Goal: Task Accomplishment & Management: Use online tool/utility

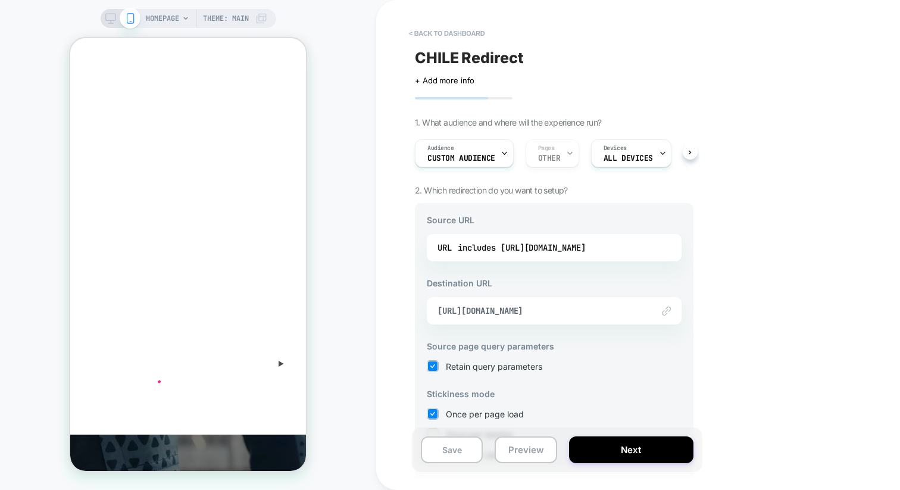
scroll to position [197, 0]
click at [412, 34] on button "< back to dashboard" at bounding box center [447, 33] width 88 height 19
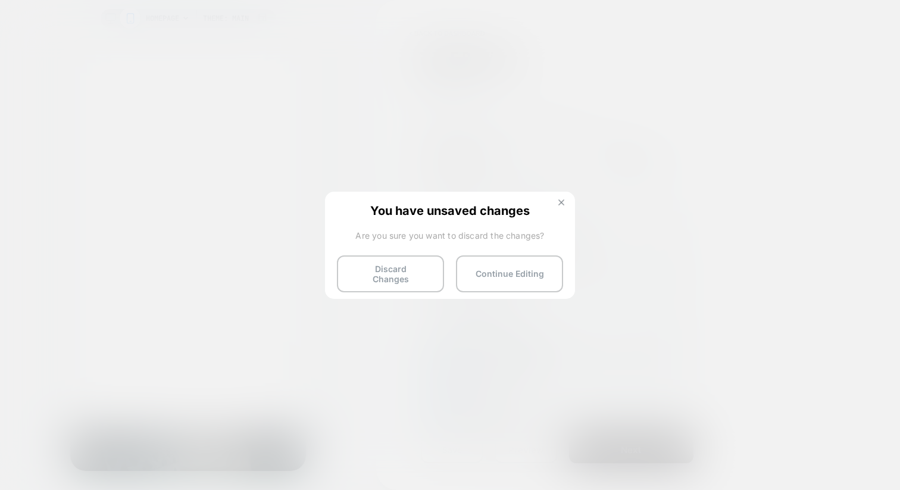
click at [557, 199] on button at bounding box center [561, 204] width 13 height 10
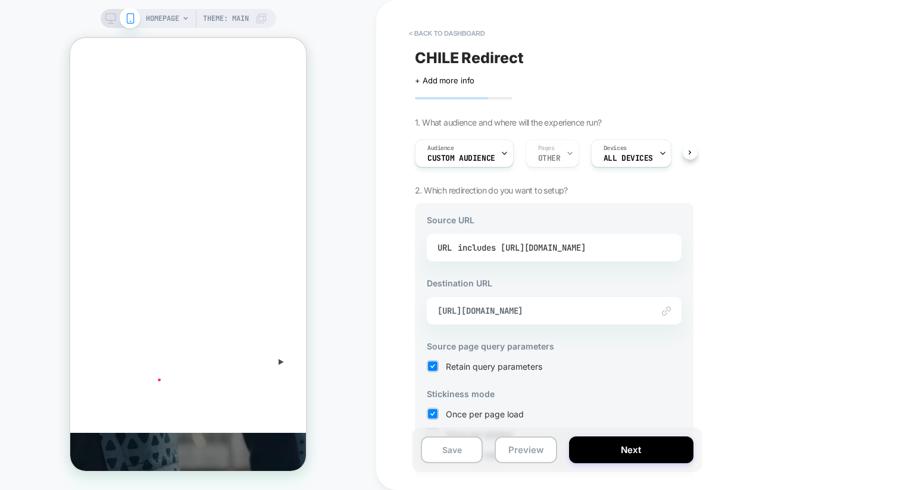
click at [560, 250] on div "includes [URL][DOMAIN_NAME]" at bounding box center [522, 248] width 128 height 18
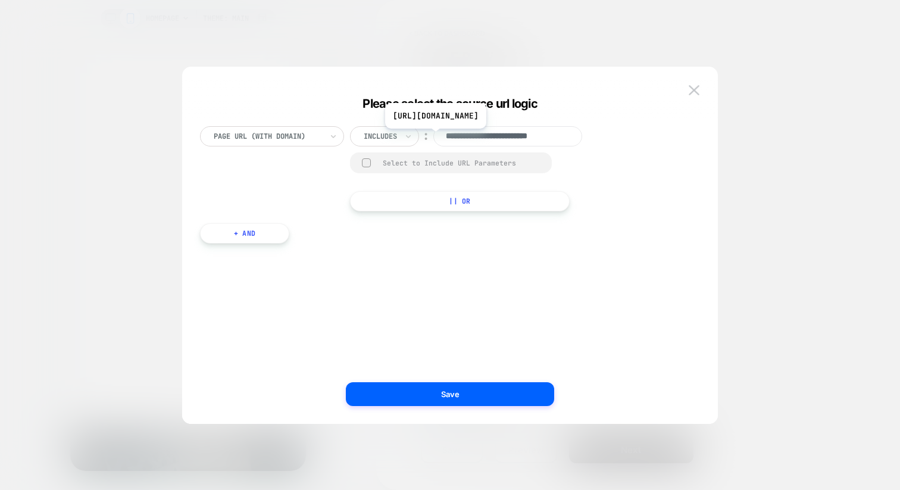
scroll to position [0, 0]
drag, startPoint x: 497, startPoint y: 138, endPoint x: 416, endPoint y: 130, distance: 80.7
click at [416, 130] on div "**********" at bounding box center [476, 136] width 253 height 20
type input "**********"
click at [695, 90] on img at bounding box center [694, 90] width 11 height 10
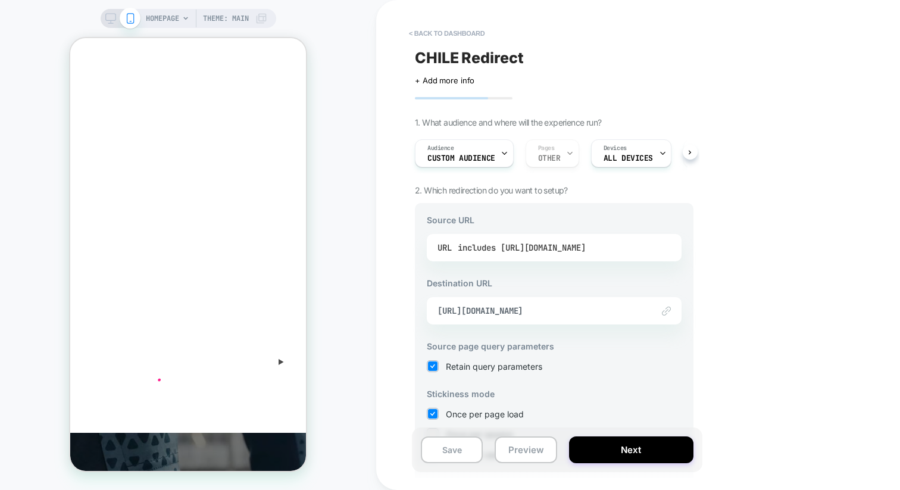
click at [569, 248] on div "includes [URL][DOMAIN_NAME]" at bounding box center [522, 248] width 128 height 18
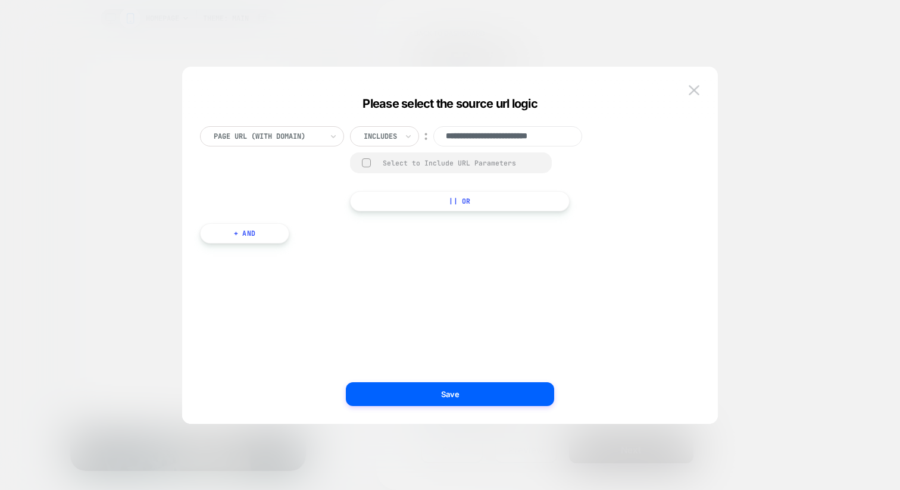
drag, startPoint x: 476, startPoint y: 135, endPoint x: 394, endPoint y: 131, distance: 81.7
click at [394, 131] on div "**********" at bounding box center [476, 136] width 253 height 20
click at [568, 132] on input "**********" at bounding box center [508, 136] width 149 height 20
type input "**********"
click at [407, 132] on icon at bounding box center [408, 136] width 8 height 12
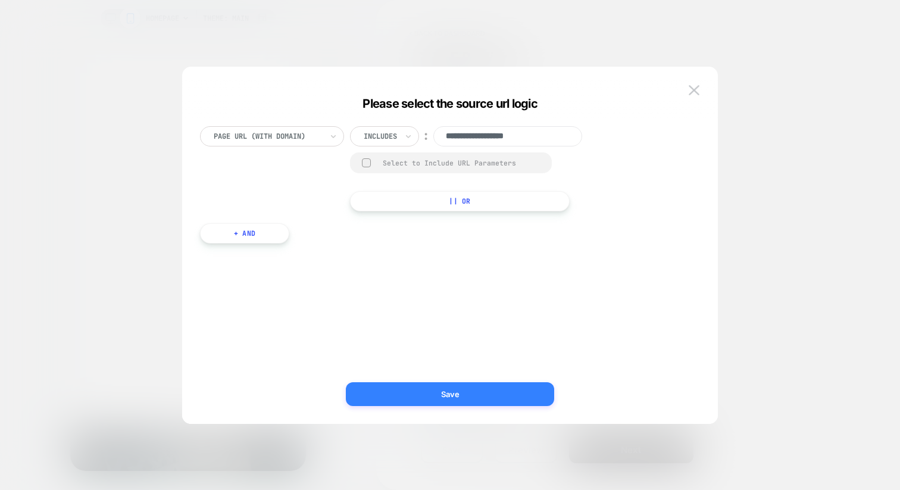
click at [399, 389] on button "Save" at bounding box center [450, 394] width 208 height 24
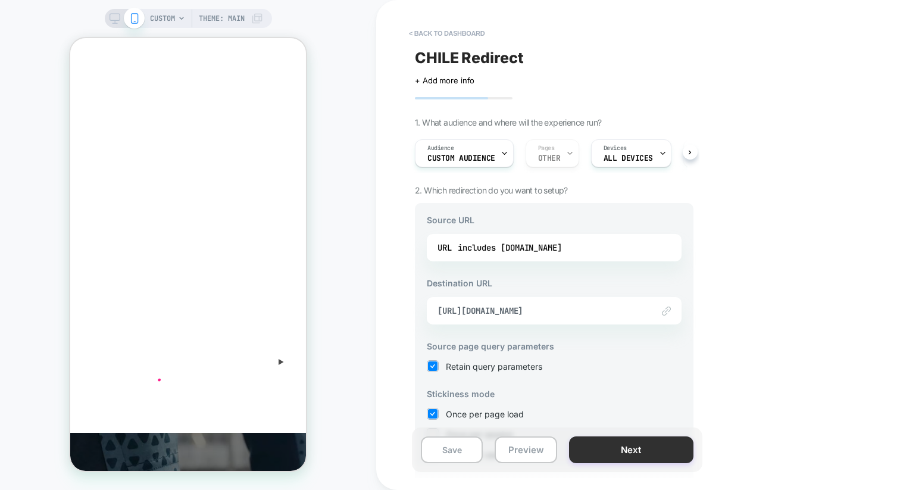
click at [603, 442] on button "Next" at bounding box center [631, 450] width 124 height 27
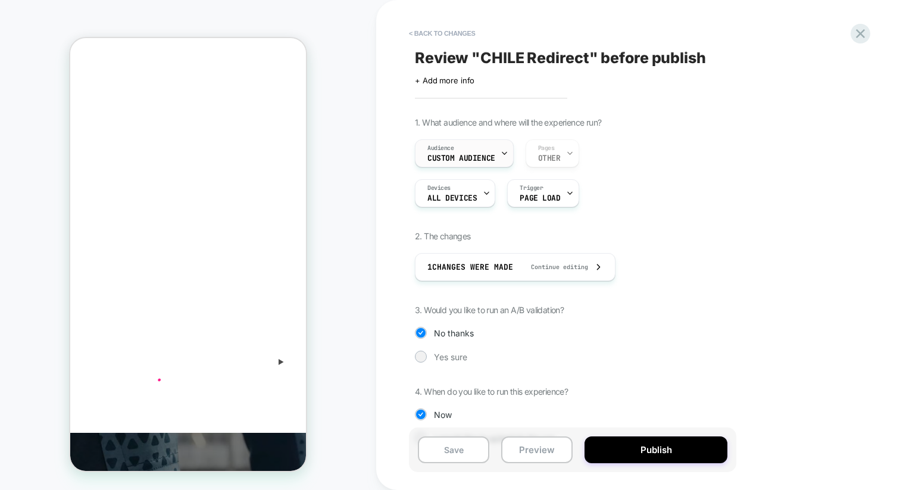
click at [504, 153] on icon at bounding box center [505, 153] width 8 height 8
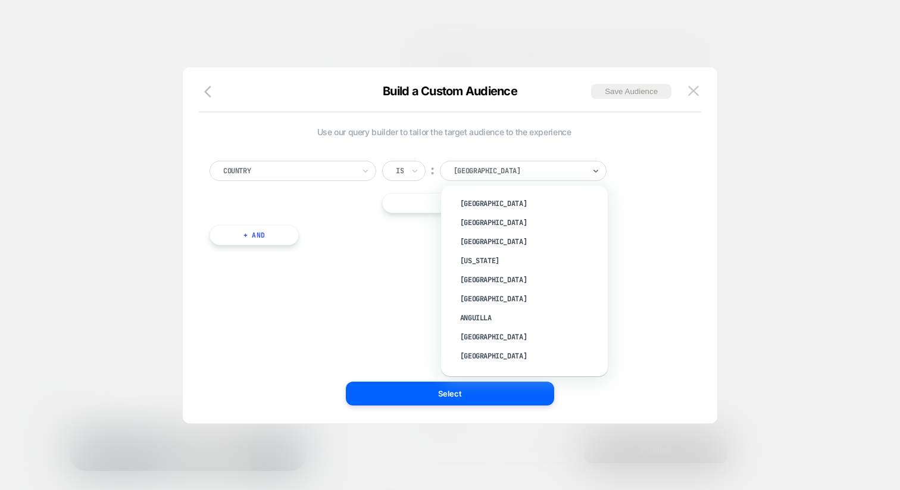
click at [569, 174] on div at bounding box center [519, 171] width 131 height 11
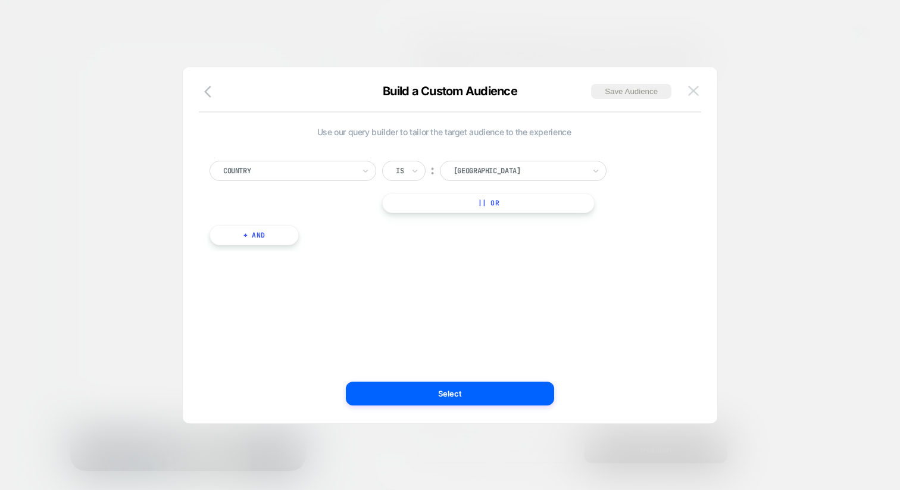
click at [702, 88] on button at bounding box center [694, 91] width 18 height 18
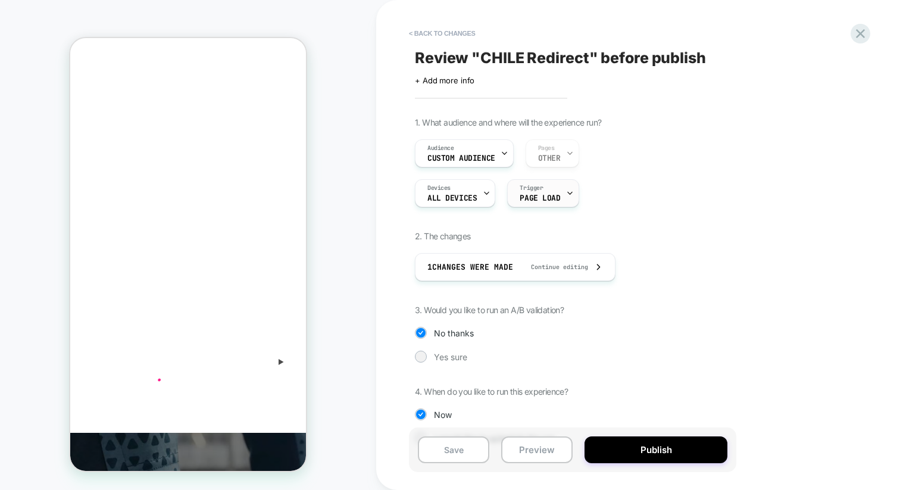
click at [557, 198] on span "Page Load" at bounding box center [540, 198] width 40 height 8
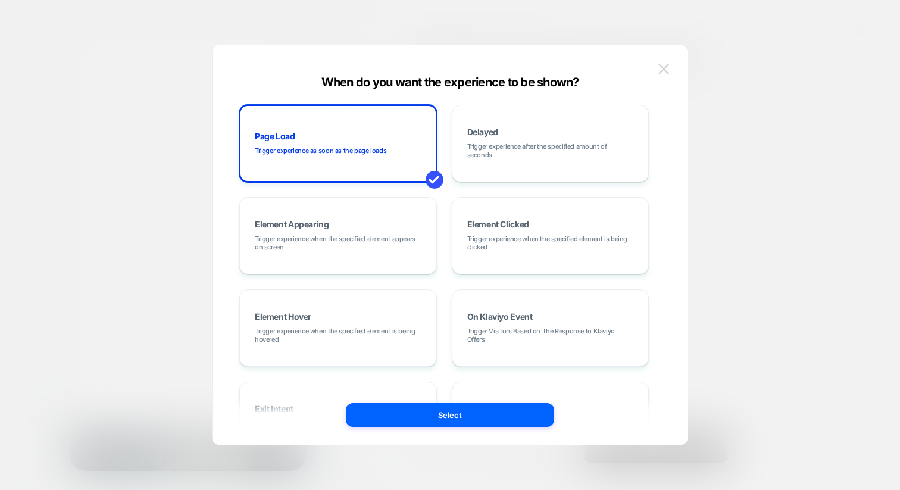
click at [667, 74] on button at bounding box center [664, 69] width 18 height 18
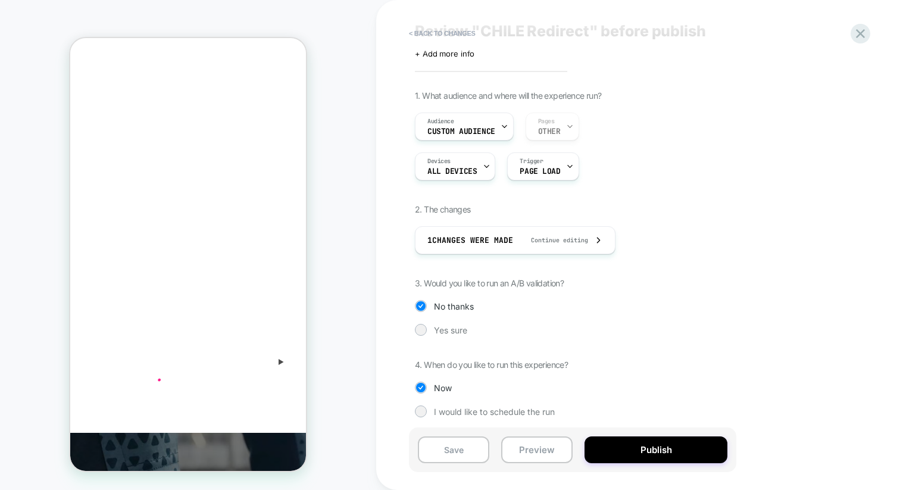
scroll to position [31, 0]
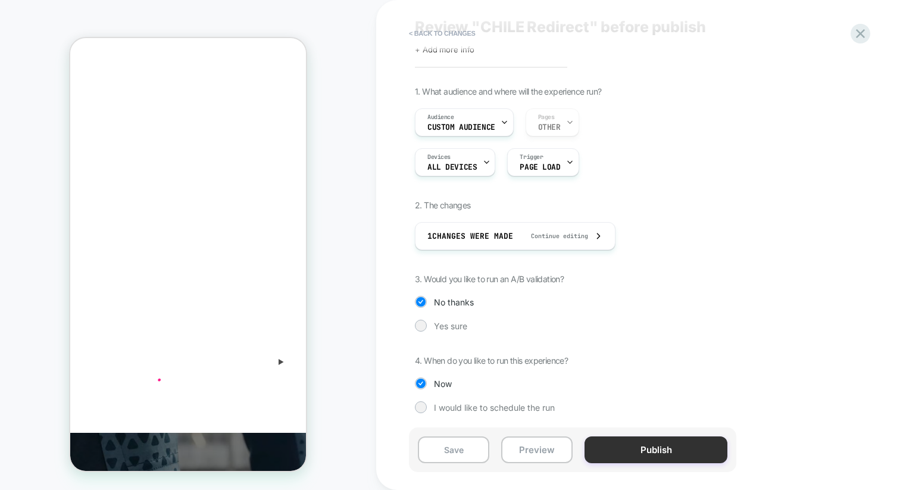
click at [616, 456] on button "Publish" at bounding box center [656, 450] width 143 height 27
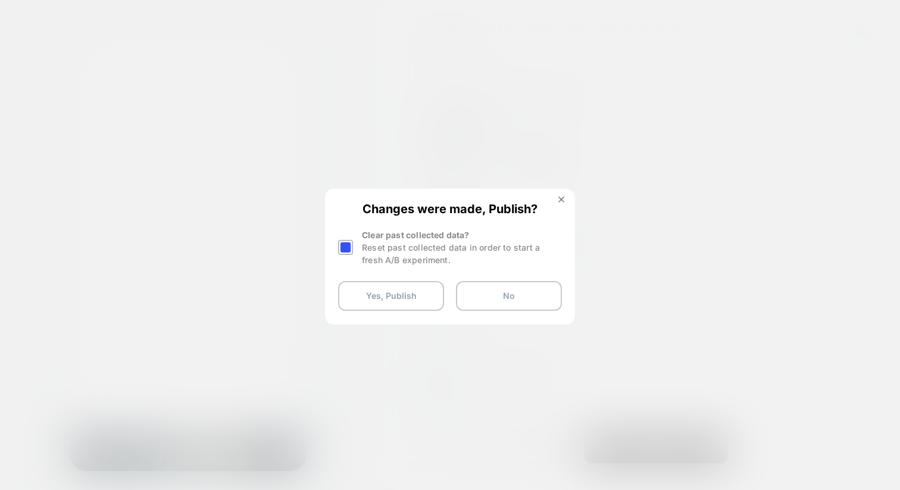
click at [563, 194] on div "Changes were made, Publish? Clear past collected data? Reset past collected dat…" at bounding box center [450, 256] width 248 height 133
click at [563, 202] on button at bounding box center [561, 201] width 13 height 10
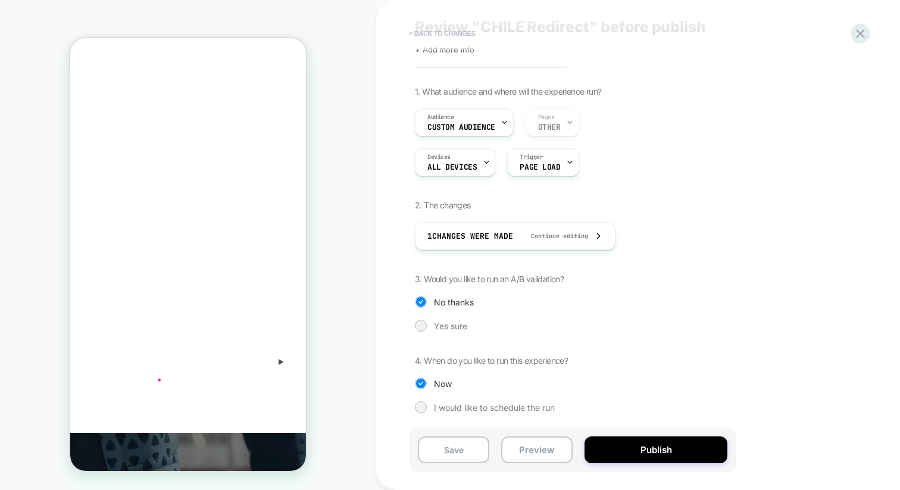
click at [437, 32] on button "< Back to changes" at bounding box center [442, 33] width 79 height 19
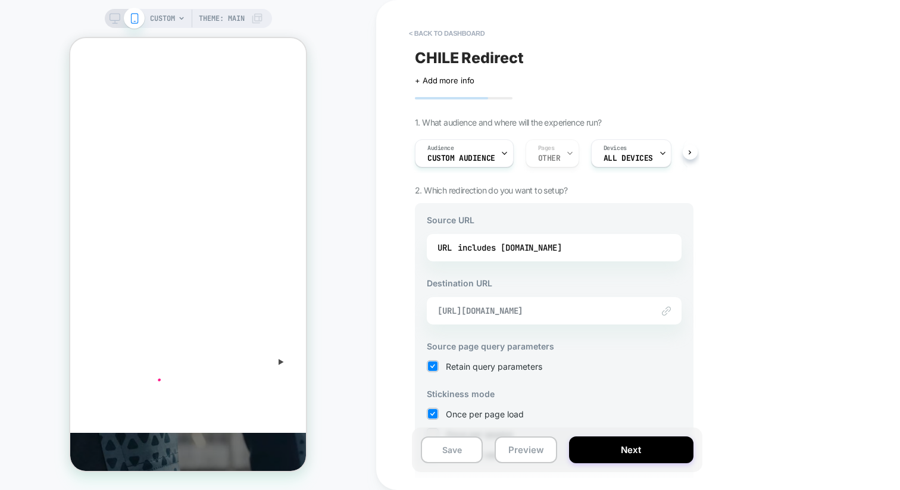
click at [471, 312] on span "[URL][DOMAIN_NAME]" at bounding box center [540, 311] width 204 height 11
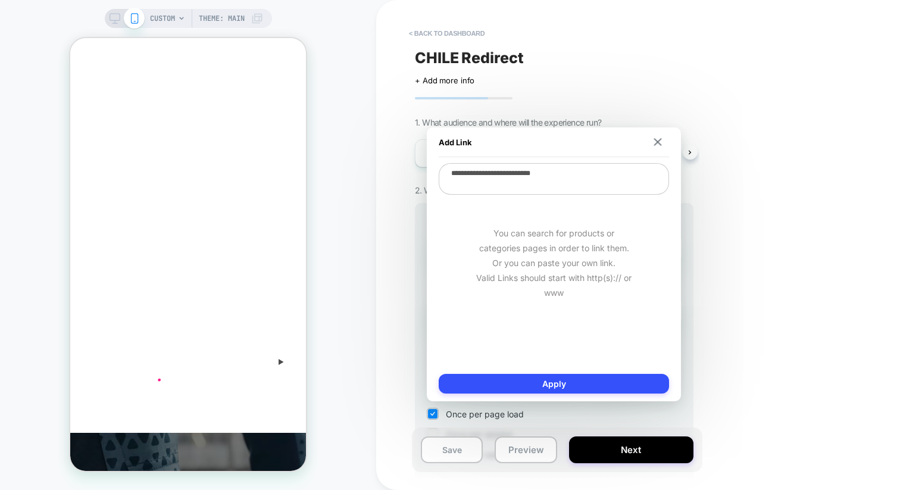
drag, startPoint x: 485, startPoint y: 174, endPoint x: 441, endPoint y: 174, distance: 43.5
click at [441, 174] on textarea "**********" at bounding box center [554, 179] width 230 height 32
click at [654, 145] on img at bounding box center [658, 142] width 8 height 8
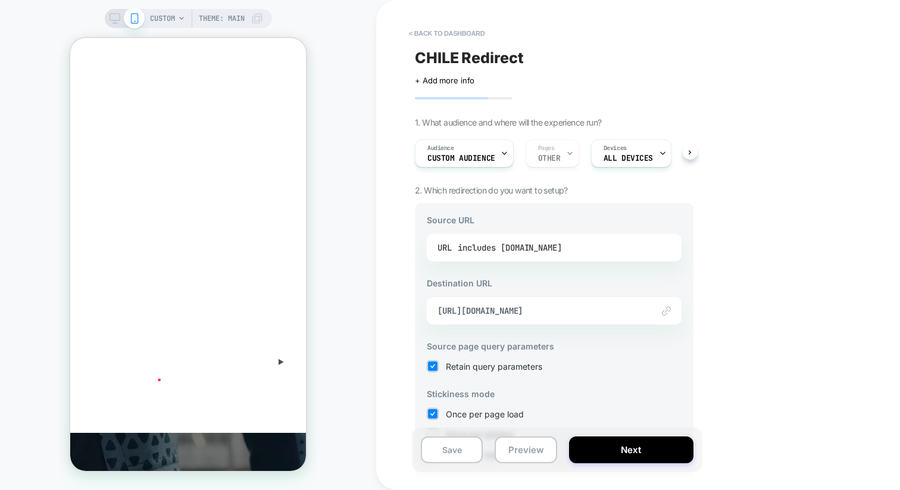
click at [479, 248] on div "includes [DOMAIN_NAME]" at bounding box center [510, 248] width 104 height 18
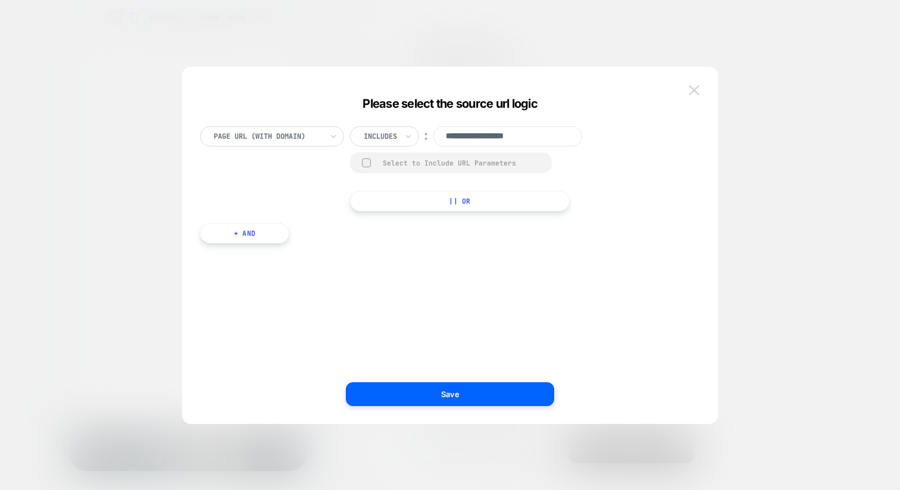
click at [690, 89] on img at bounding box center [694, 90] width 11 height 10
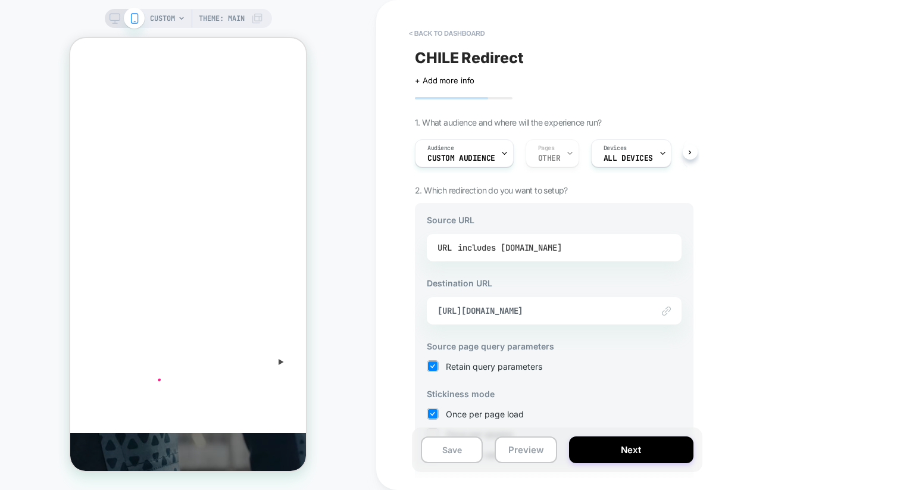
click at [555, 245] on div "includes [DOMAIN_NAME]" at bounding box center [510, 248] width 104 height 18
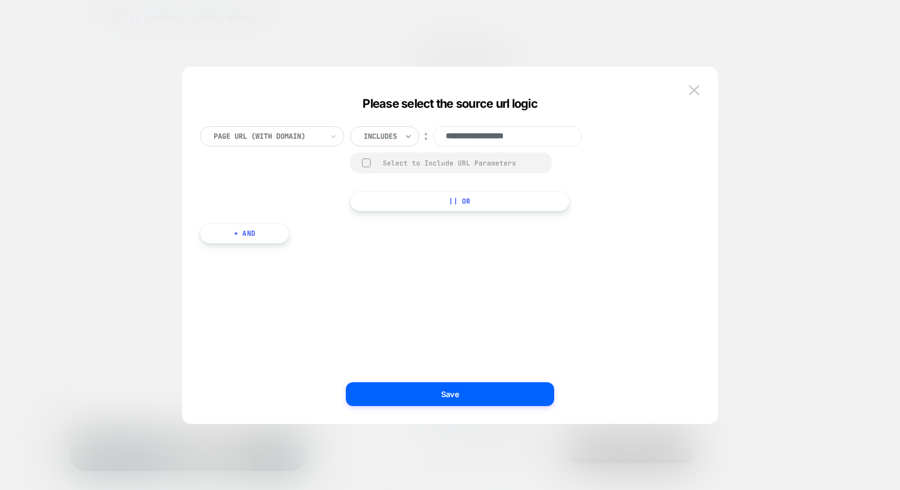
drag, startPoint x: 468, startPoint y: 138, endPoint x: 413, endPoint y: 138, distance: 54.8
click at [413, 138] on div "**********" at bounding box center [476, 136] width 253 height 20
paste input "****"
type input "**********"
click at [410, 138] on icon at bounding box center [408, 136] width 8 height 12
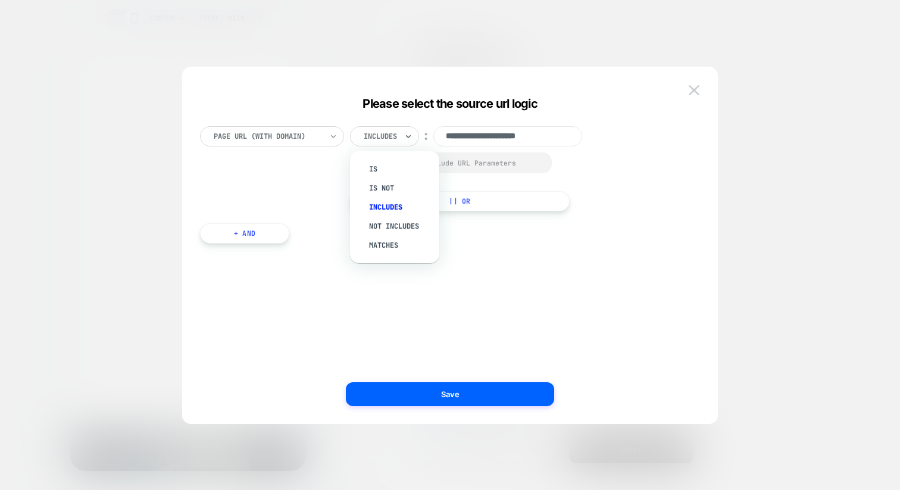
click at [336, 133] on icon at bounding box center [333, 136] width 8 height 12
click at [334, 94] on div "**********" at bounding box center [444, 246] width 500 height 310
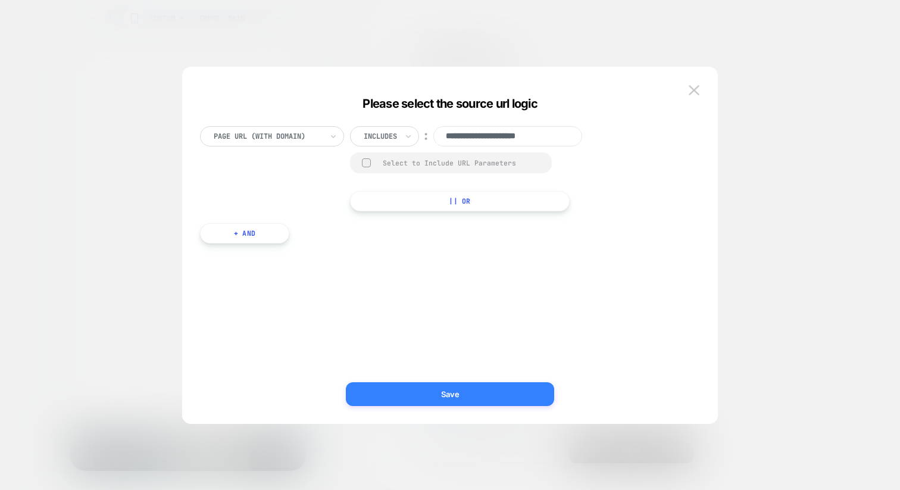
click at [439, 398] on button "Save" at bounding box center [450, 394] width 208 height 24
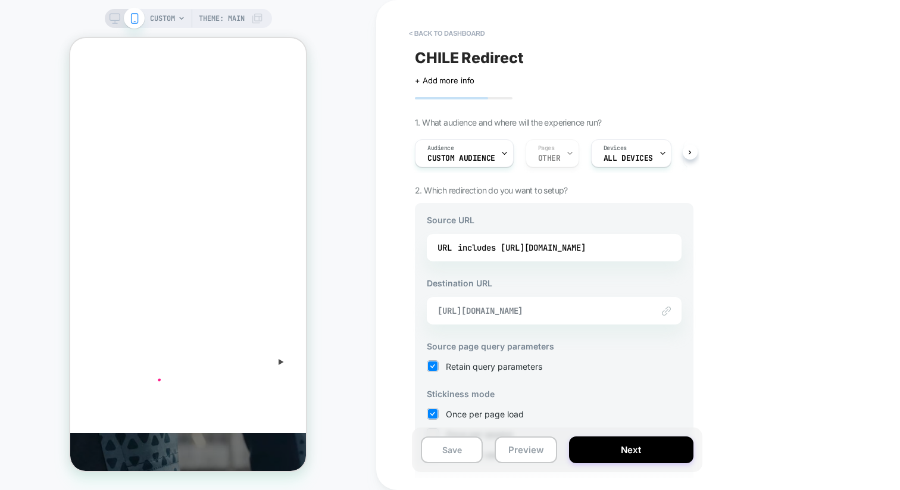
click at [598, 310] on span "[URL][DOMAIN_NAME]" at bounding box center [540, 311] width 204 height 11
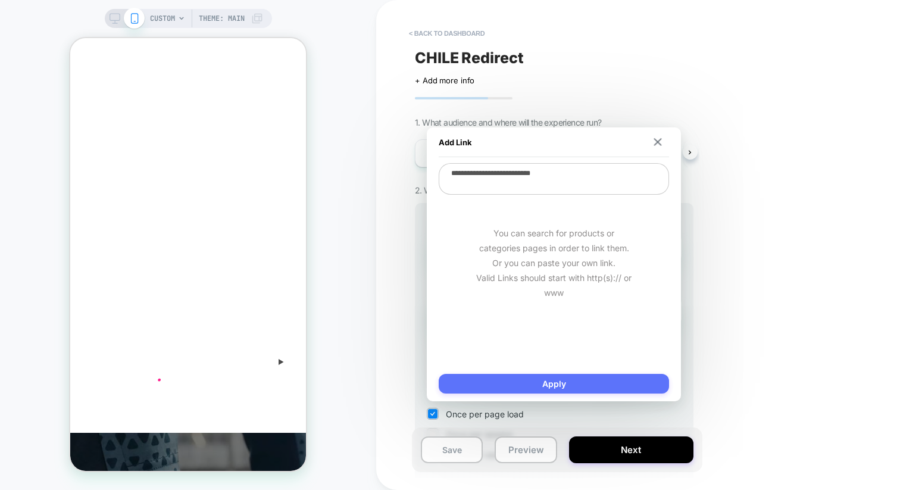
click at [563, 376] on button "Apply" at bounding box center [554, 384] width 230 height 20
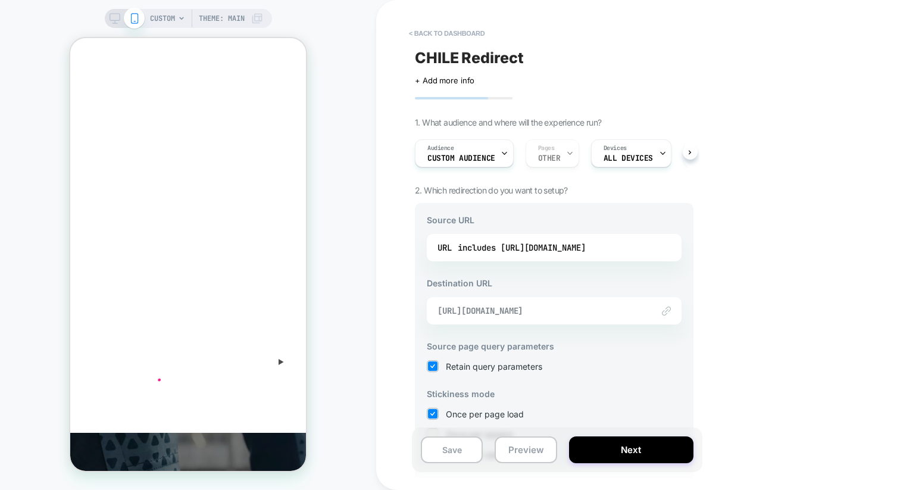
click at [594, 316] on span "[URL][DOMAIN_NAME]" at bounding box center [540, 311] width 204 height 11
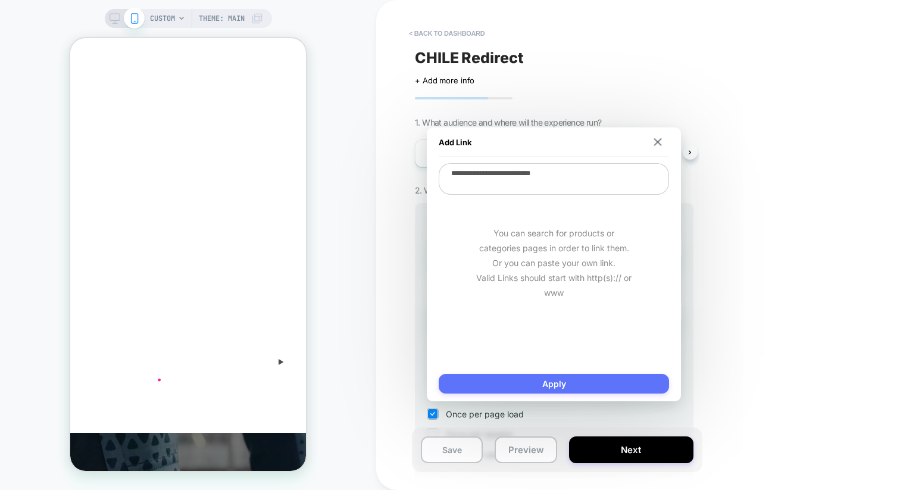
click at [574, 389] on button "Apply" at bounding box center [554, 384] width 230 height 20
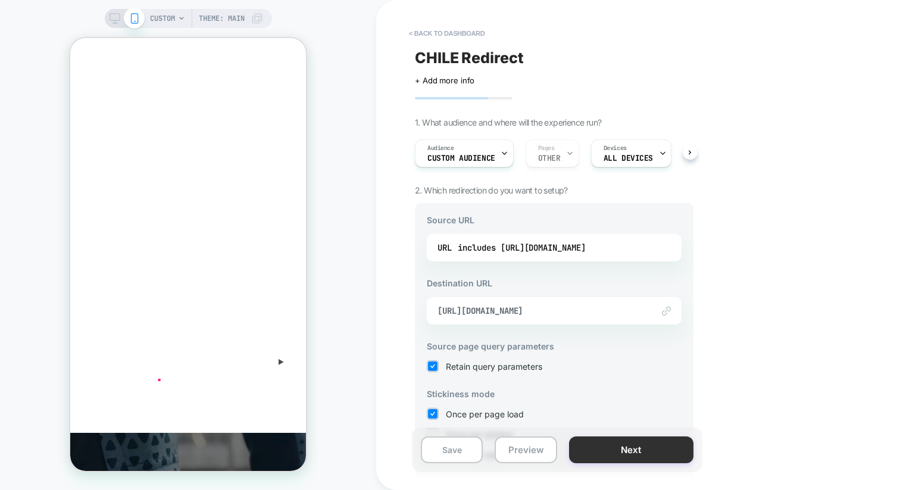
click at [584, 444] on button "Next" at bounding box center [631, 450] width 124 height 27
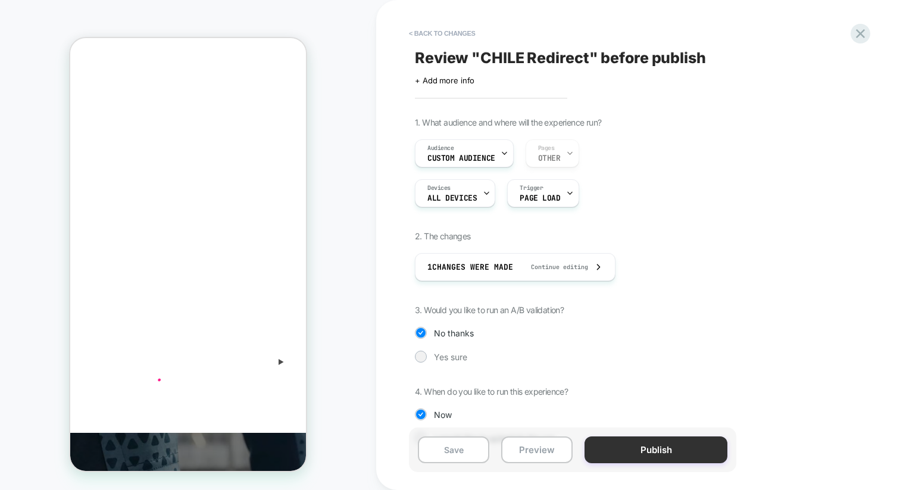
click at [600, 444] on button "Publish" at bounding box center [656, 450] width 143 height 27
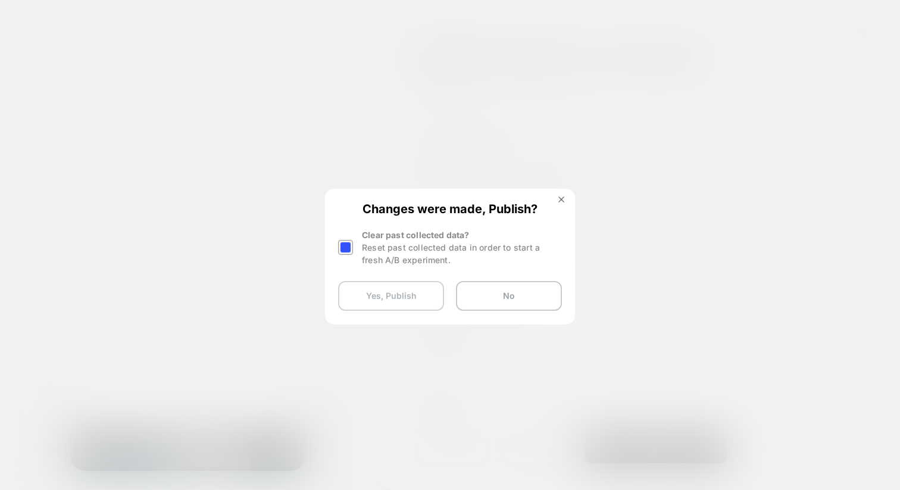
click at [417, 291] on button "Yes, Publish" at bounding box center [391, 296] width 106 height 30
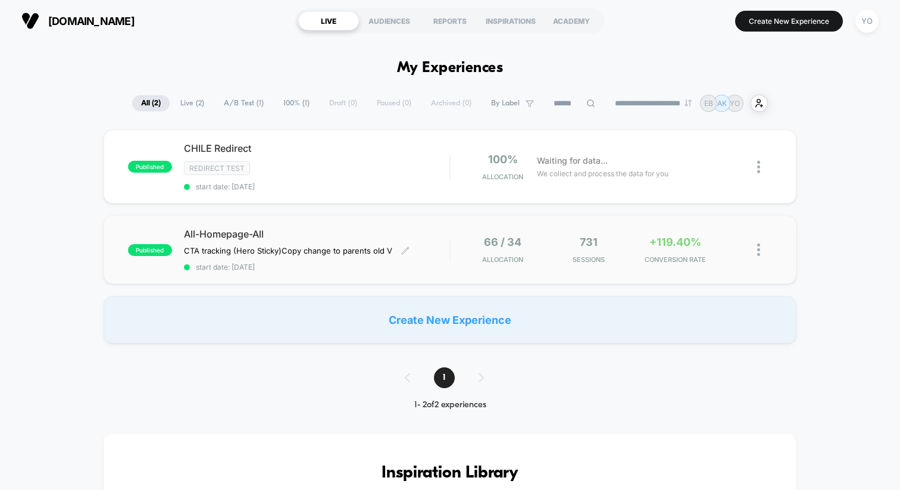
click at [425, 269] on span "start date: [DATE]" at bounding box center [317, 267] width 266 height 9
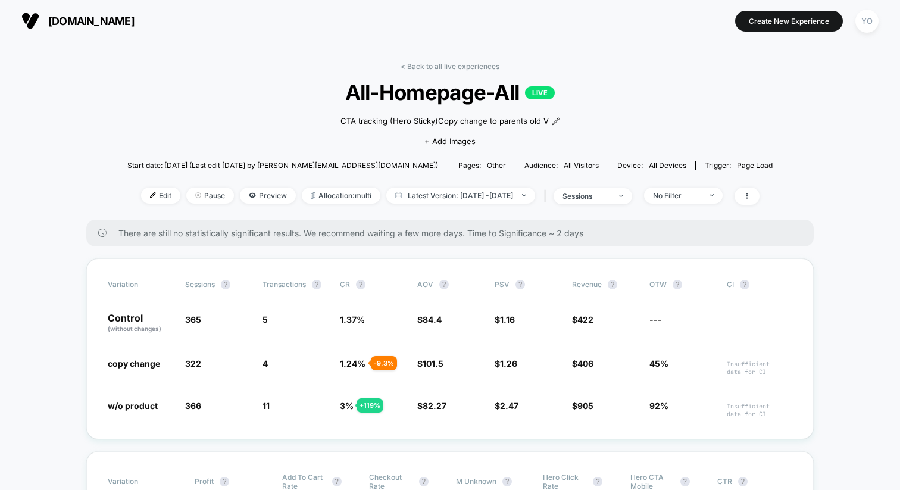
click at [113, 16] on span "[DOMAIN_NAME]" at bounding box center [91, 21] width 86 height 13
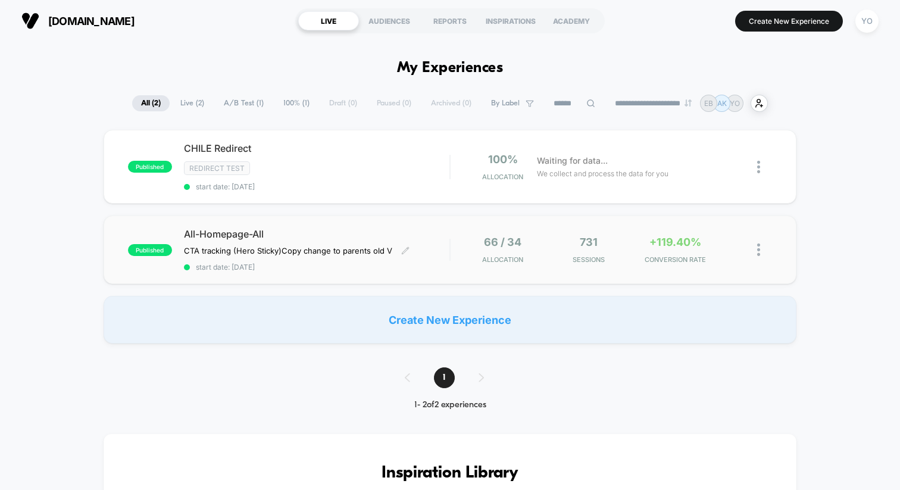
click at [404, 232] on span "All-Homepage-All" at bounding box center [317, 234] width 266 height 12
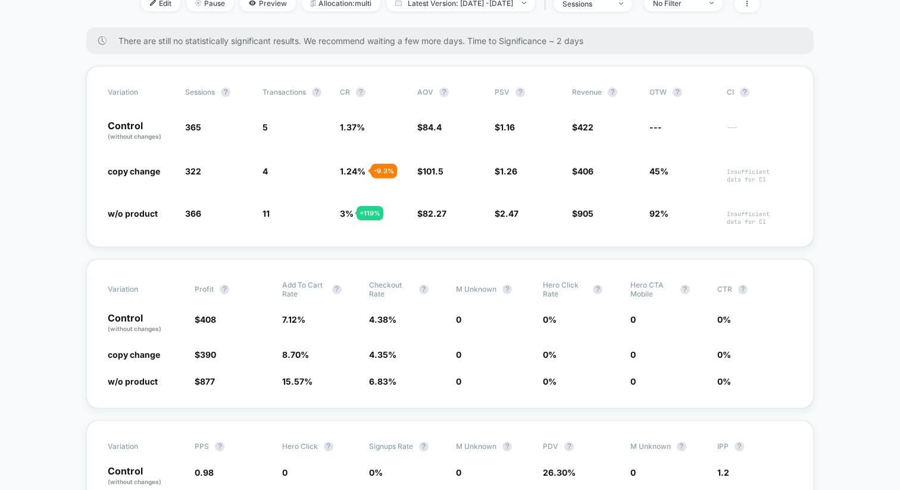
scroll to position [194, 0]
click at [144, 216] on span "w/o product" at bounding box center [133, 212] width 50 height 10
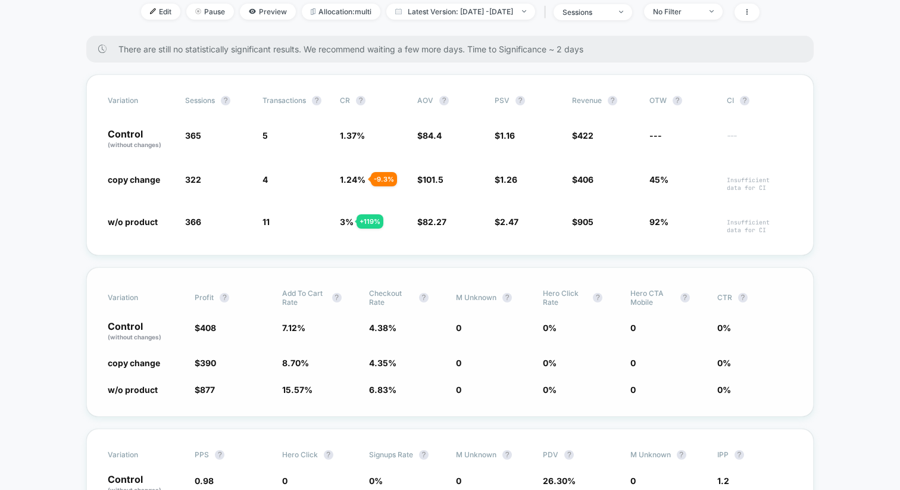
scroll to position [204, 0]
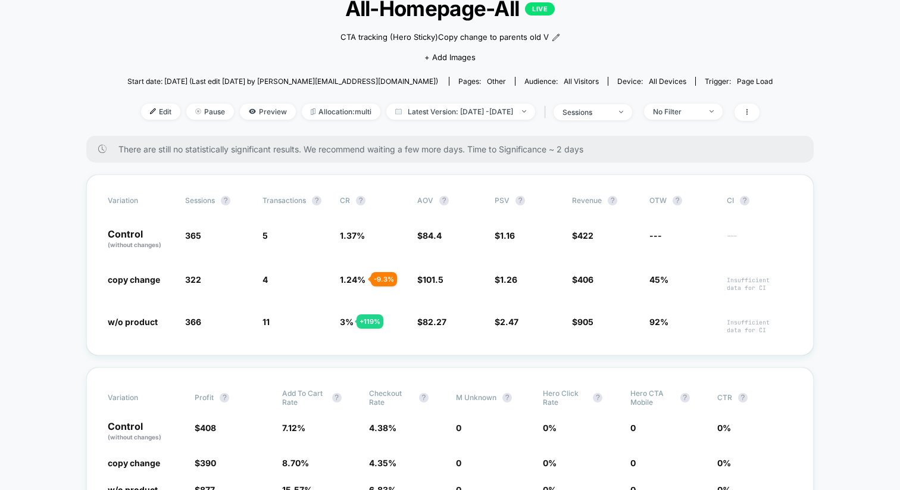
scroll to position [82, 0]
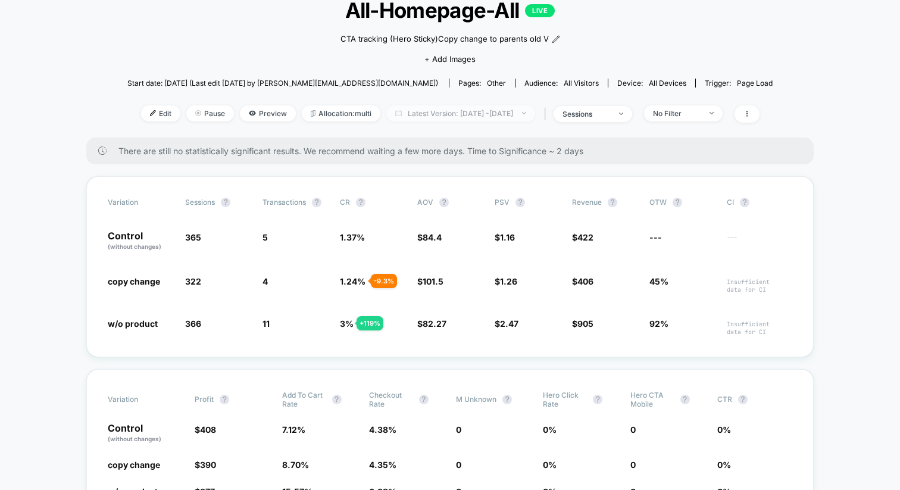
click at [428, 113] on span "Latest Version: Sep 28, 2025 - Sep 29, 2025" at bounding box center [461, 113] width 149 height 16
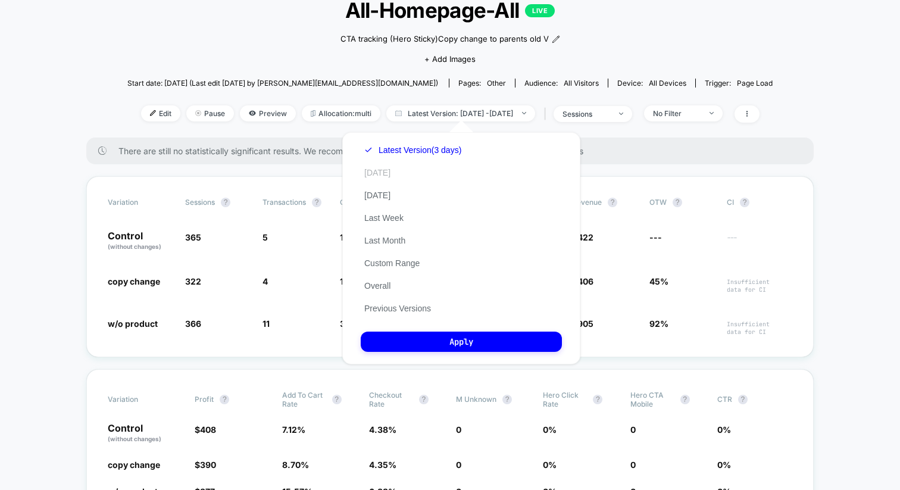
click at [377, 170] on button "Today" at bounding box center [377, 172] width 33 height 11
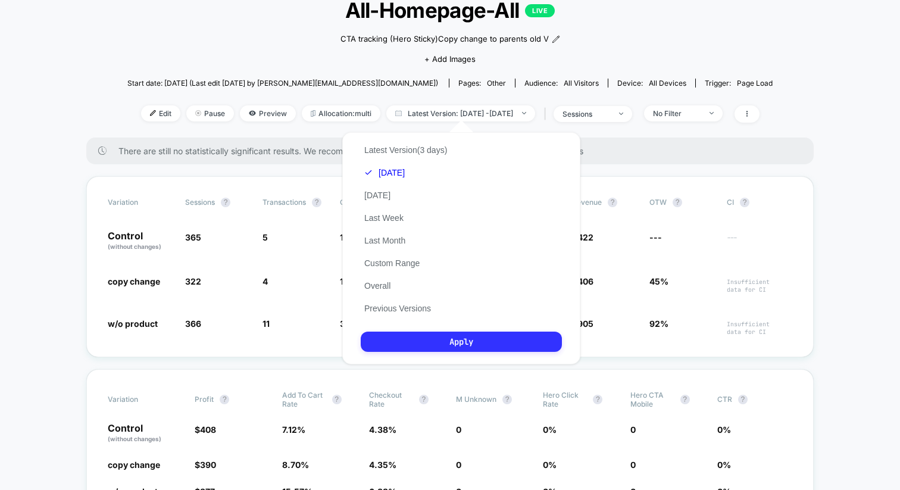
click at [450, 340] on button "Apply" at bounding box center [461, 342] width 201 height 20
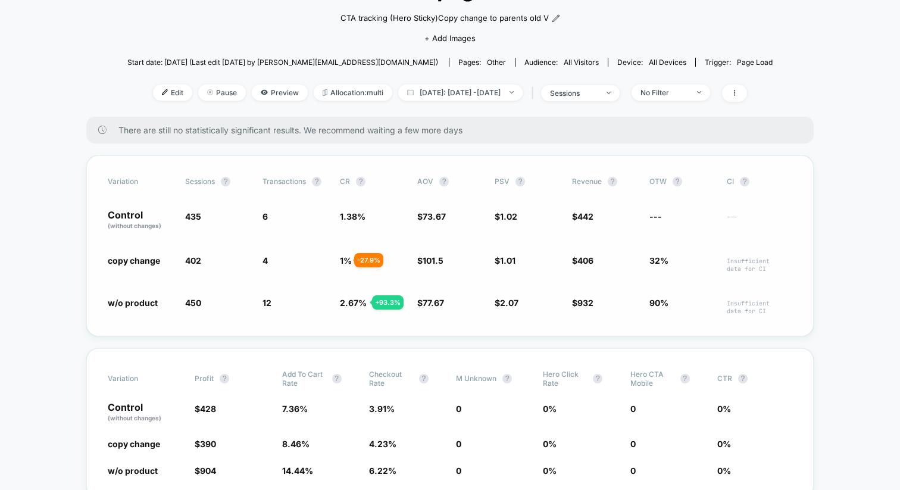
scroll to position [104, 0]
click at [597, 90] on div "sessions" at bounding box center [574, 92] width 48 height 9
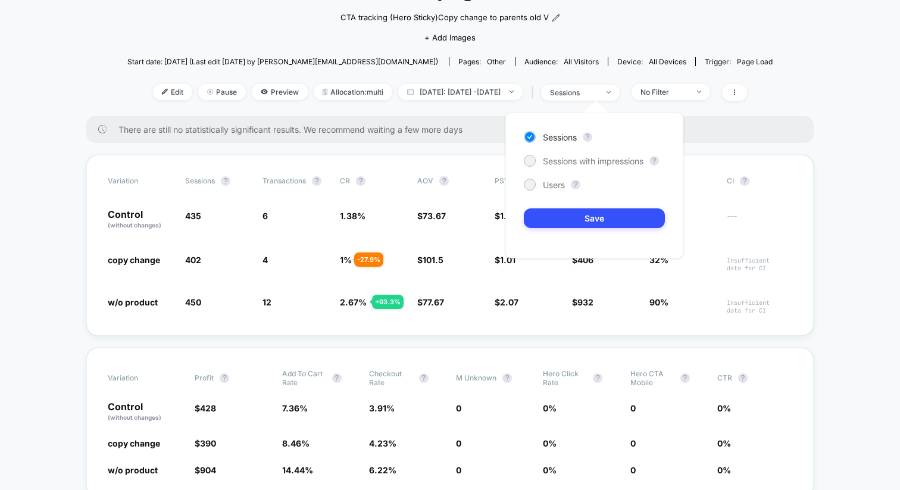
click at [489, 82] on div "< Back to all live experiences All-Homepage-All LIVE CTA tracking (Hero Sticky)…" at bounding box center [450, 37] width 646 height 158
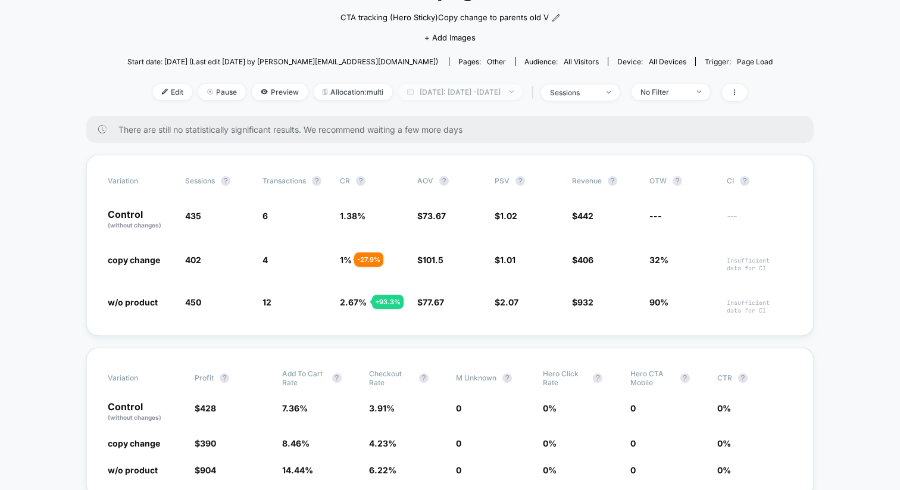
click at [484, 89] on span "Today: Sep 28, 2025 - Sep 29, 2025" at bounding box center [460, 92] width 124 height 16
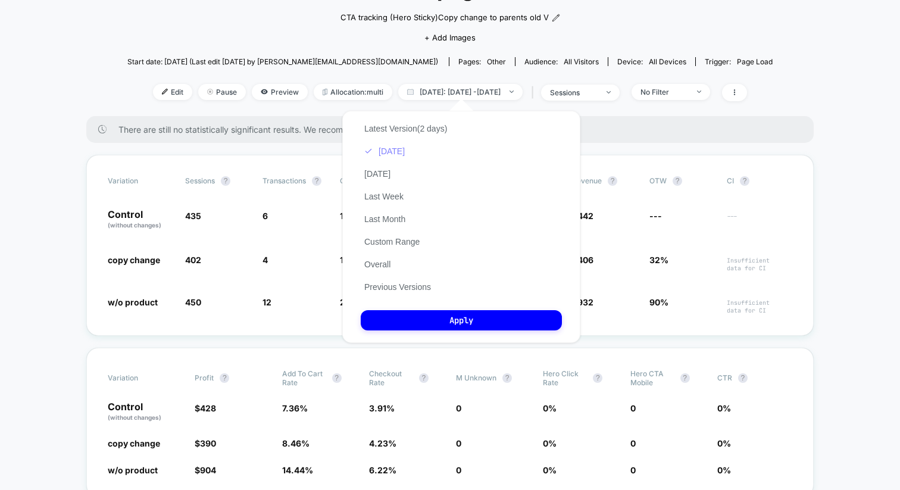
click at [394, 153] on button "Today" at bounding box center [385, 151] width 48 height 11
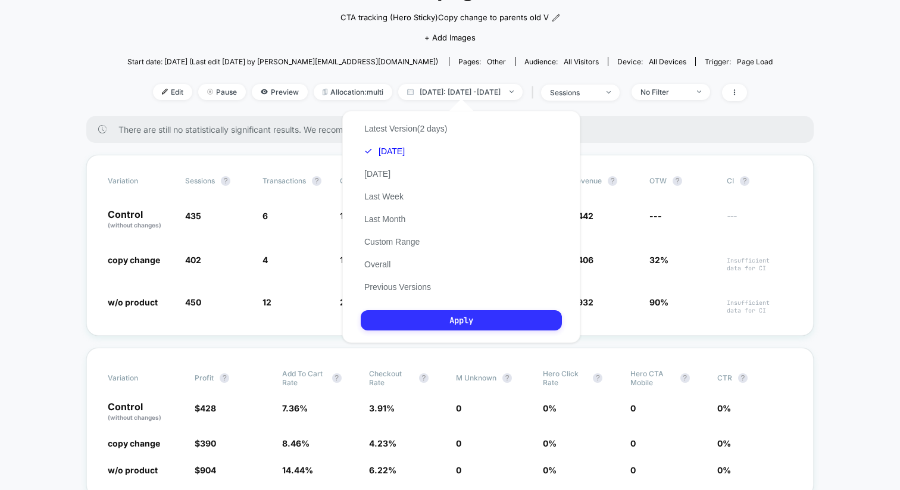
click at [453, 327] on button "Apply" at bounding box center [461, 320] width 201 height 20
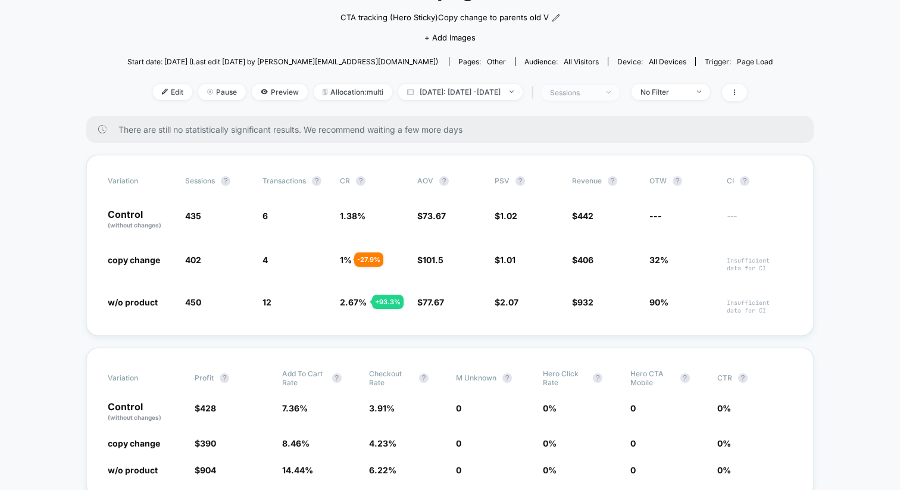
click at [598, 95] on div "sessions" at bounding box center [574, 92] width 48 height 9
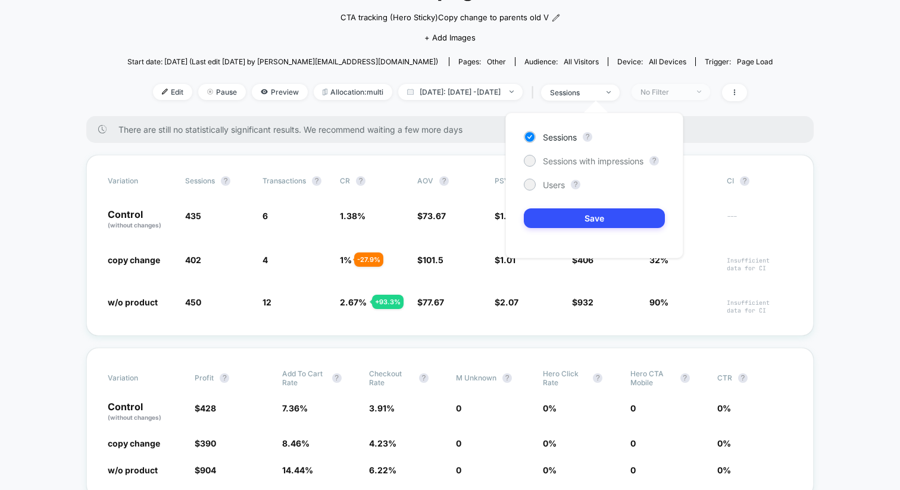
click at [671, 89] on div "No Filter" at bounding box center [665, 92] width 48 height 9
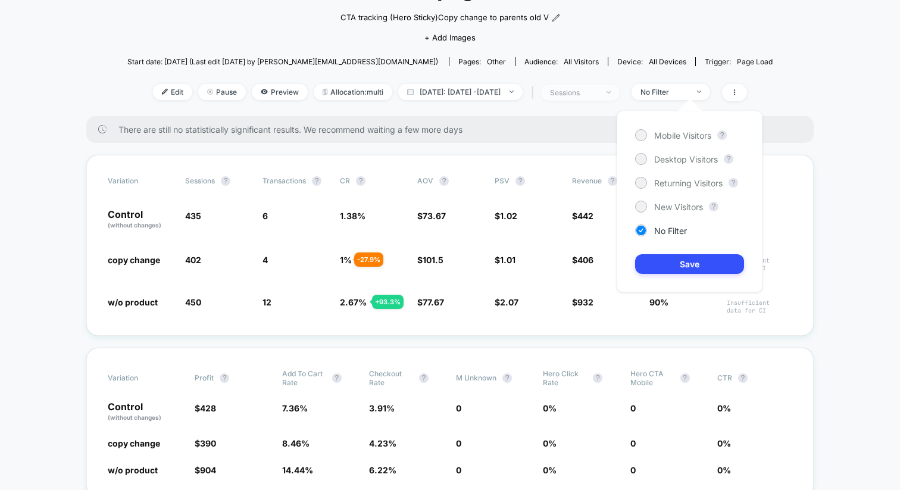
click at [598, 88] on div "sessions" at bounding box center [574, 92] width 48 height 9
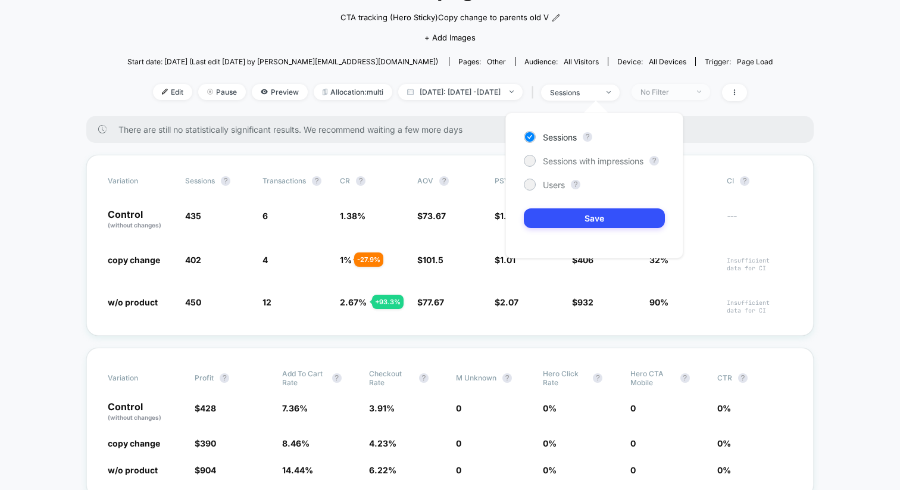
click at [673, 94] on div "No Filter" at bounding box center [665, 92] width 48 height 9
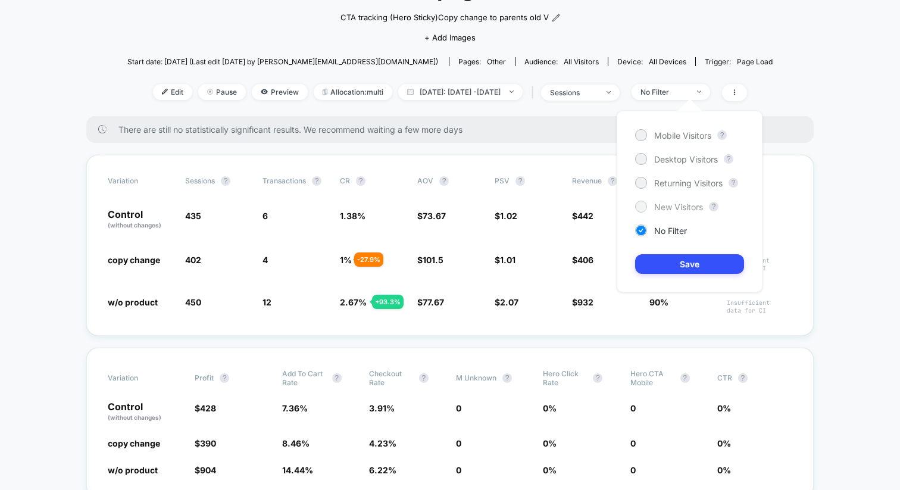
click at [640, 205] on div at bounding box center [641, 206] width 9 height 9
click at [665, 263] on button "Save" at bounding box center [689, 264] width 109 height 20
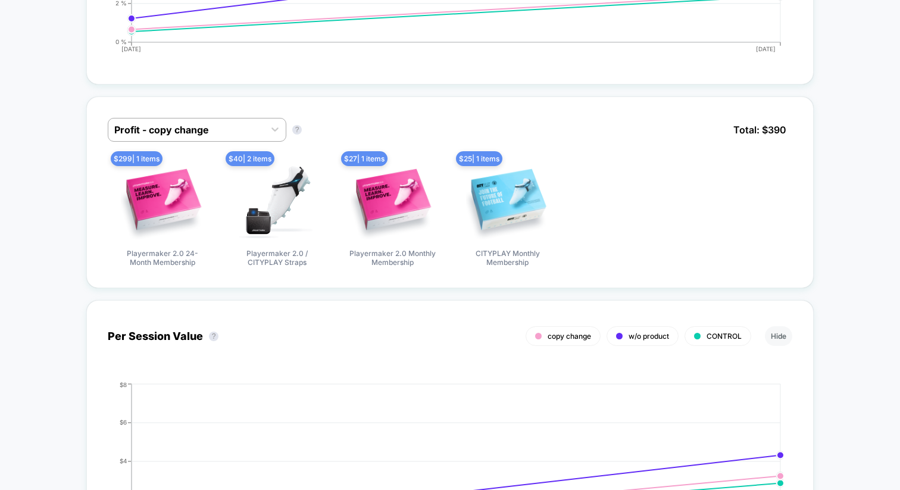
scroll to position [1124, 0]
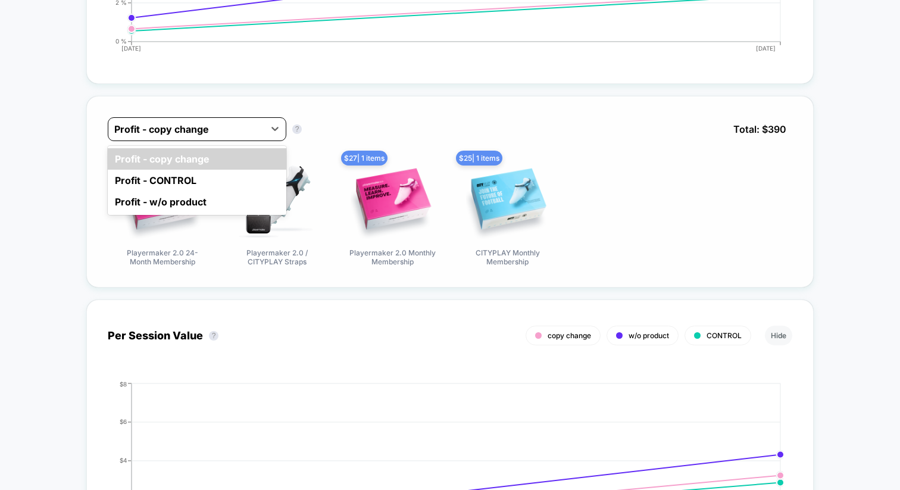
click at [189, 134] on div at bounding box center [186, 129] width 144 height 14
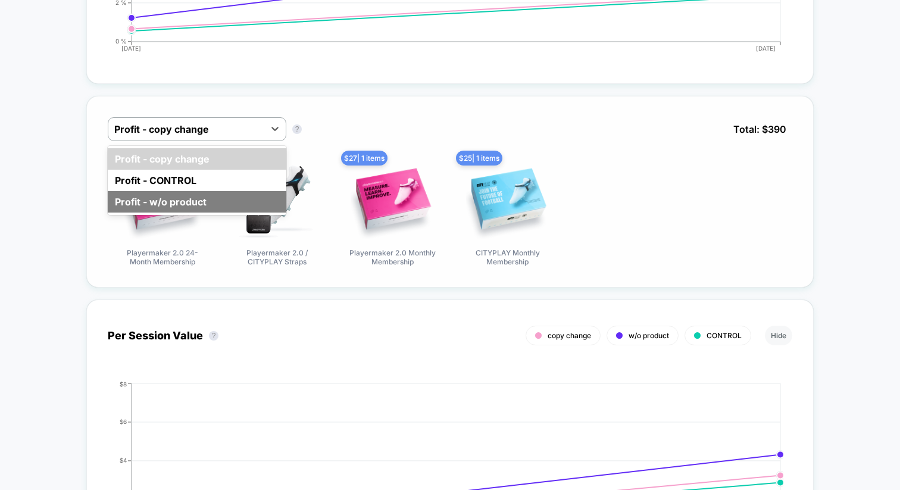
click at [189, 205] on div "Profit - w/o product" at bounding box center [197, 201] width 179 height 21
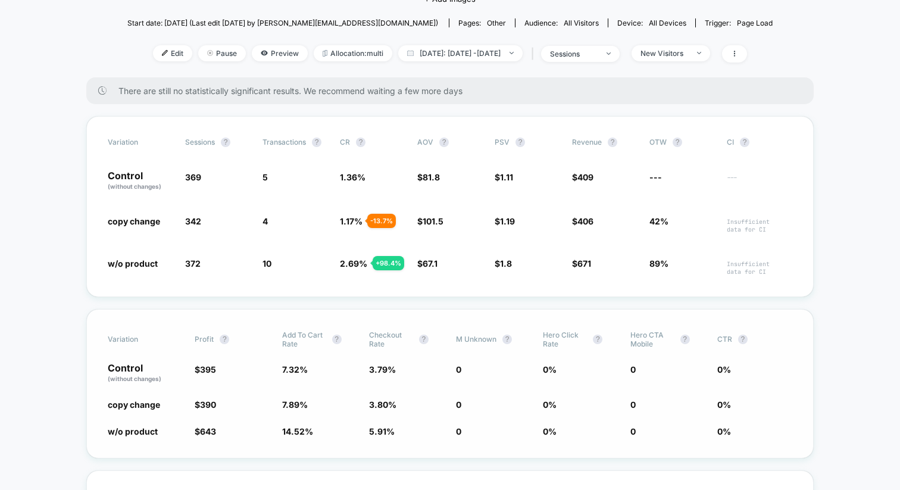
scroll to position [140, 0]
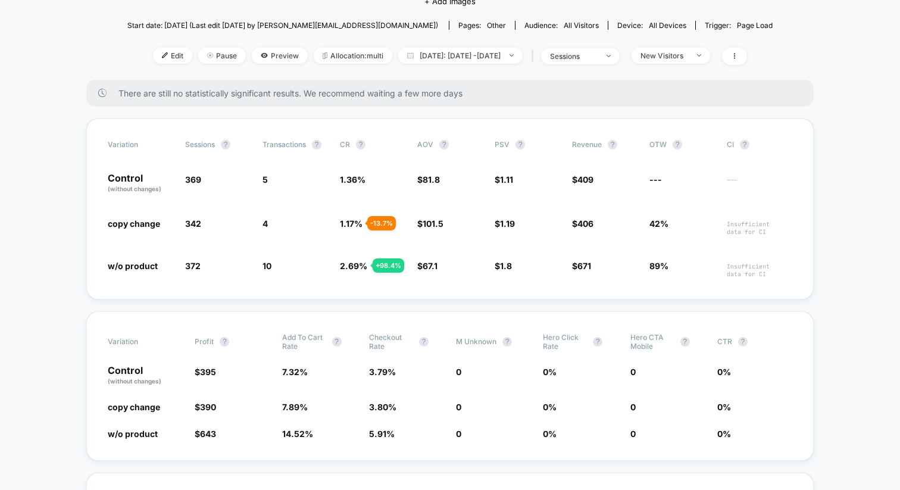
click at [615, 48] on div "| sessions" at bounding box center [574, 56] width 91 height 17
click at [598, 57] on div "sessions" at bounding box center [574, 56] width 48 height 9
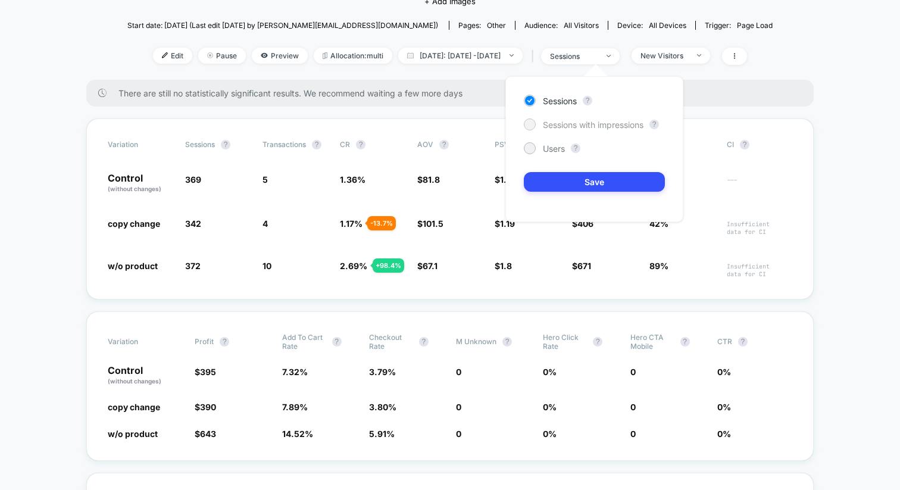
click at [573, 124] on span "Sessions with impressions" at bounding box center [593, 125] width 101 height 10
click at [552, 184] on button "Save" at bounding box center [594, 182] width 141 height 20
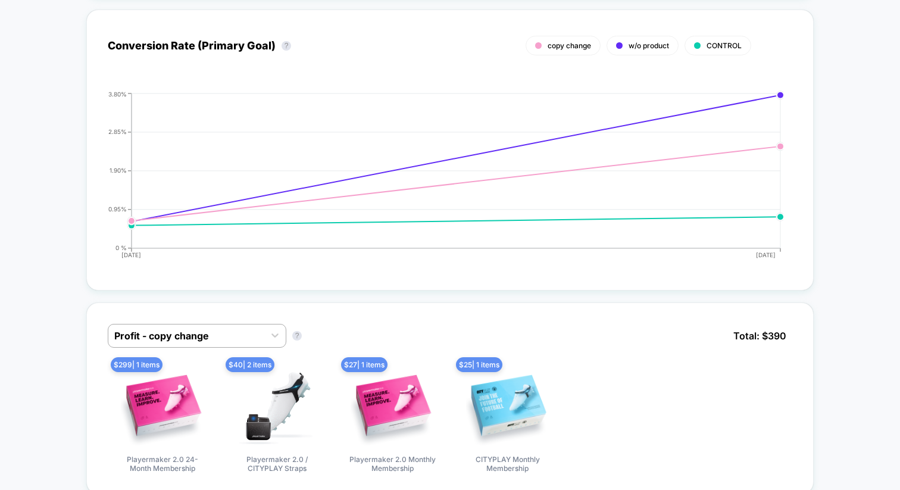
scroll to position [1003, 0]
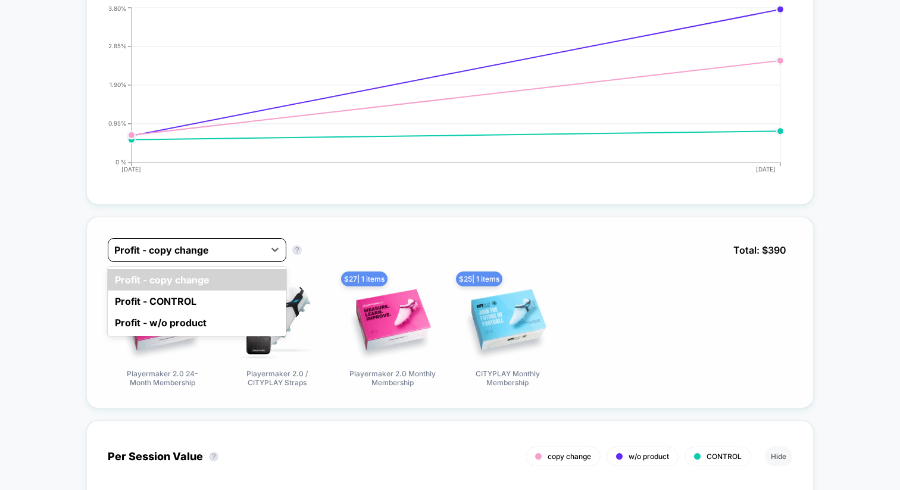
click at [241, 257] on div at bounding box center [186, 250] width 144 height 14
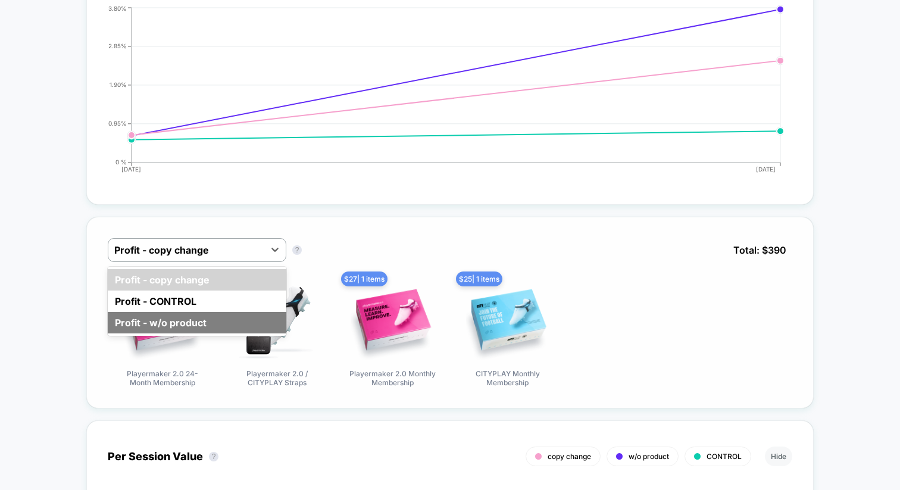
click at [199, 331] on div "Profit - w/o product" at bounding box center [197, 322] width 179 height 21
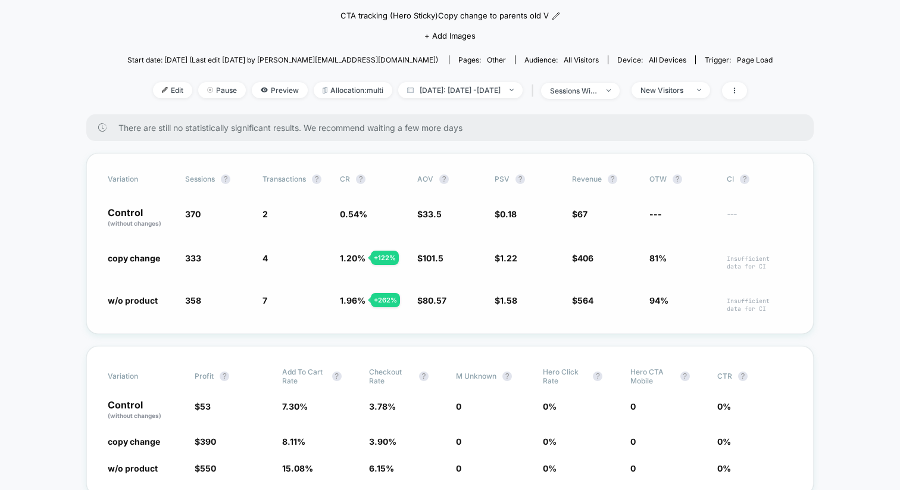
scroll to position [125, 0]
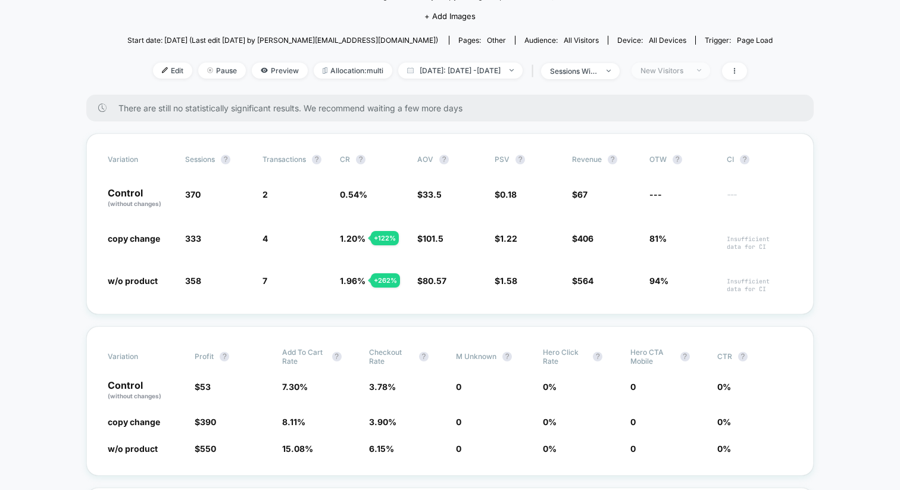
click at [678, 71] on div "New Visitors" at bounding box center [665, 70] width 48 height 9
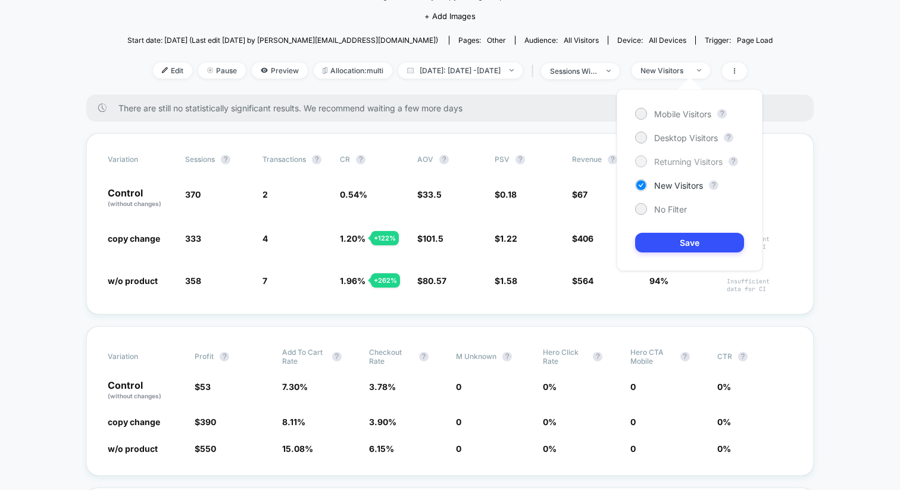
click at [653, 165] on div "Returning Visitors" at bounding box center [679, 161] width 88 height 12
click at [662, 249] on button "Save" at bounding box center [689, 243] width 109 height 20
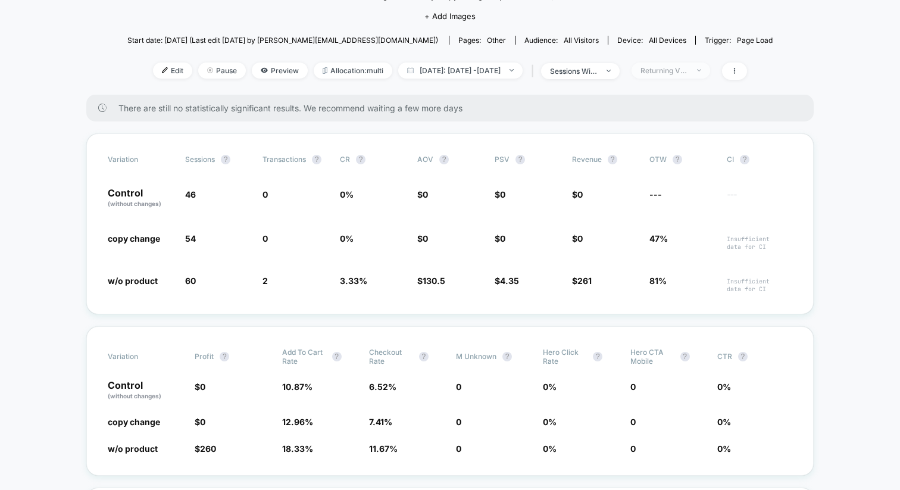
click at [688, 71] on div "Returning Visitors" at bounding box center [665, 70] width 48 height 9
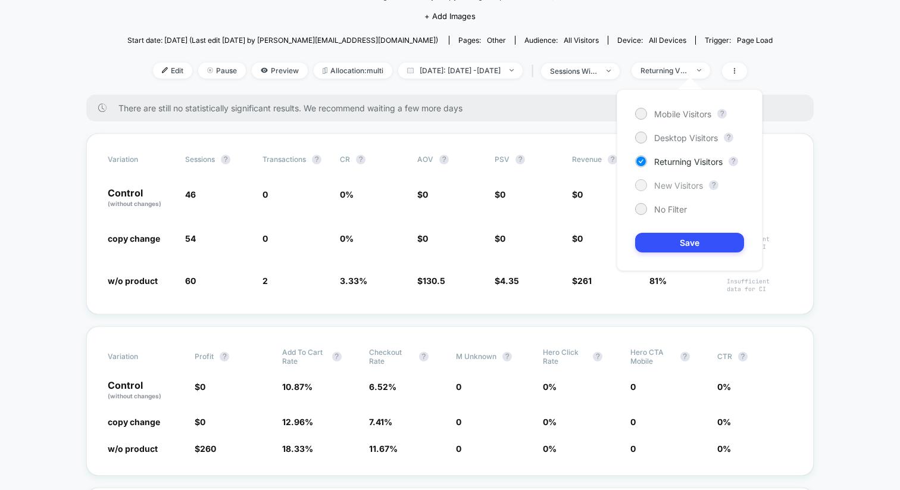
click at [678, 186] on span "New Visitors" at bounding box center [678, 185] width 49 height 10
click at [672, 236] on button "Save" at bounding box center [689, 243] width 109 height 20
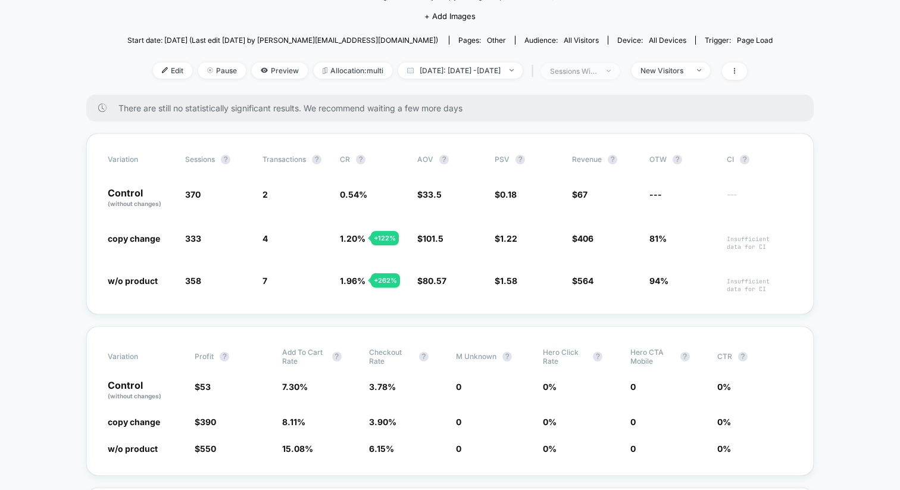
click at [620, 70] on span "sessions with impression" at bounding box center [580, 71] width 79 height 16
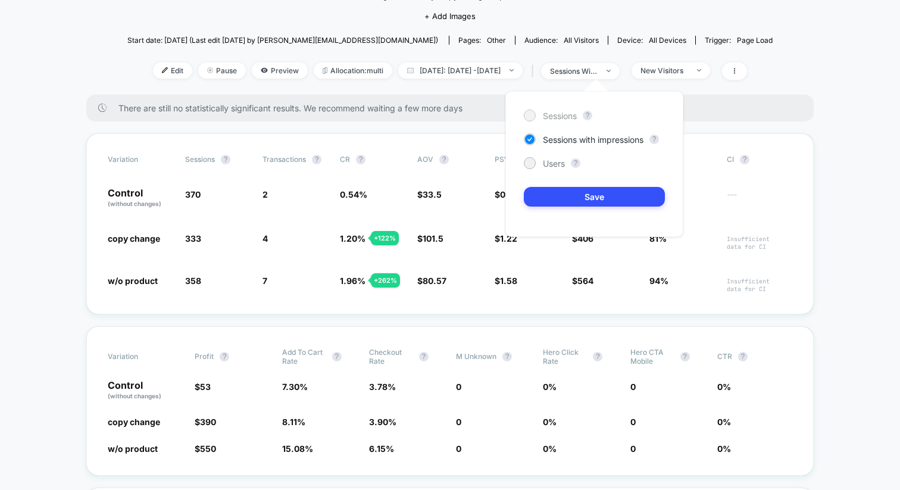
click at [562, 117] on span "Sessions" at bounding box center [560, 116] width 34 height 10
click at [572, 202] on button "Save" at bounding box center [594, 197] width 141 height 20
